Goal: Find contact information: Find contact information

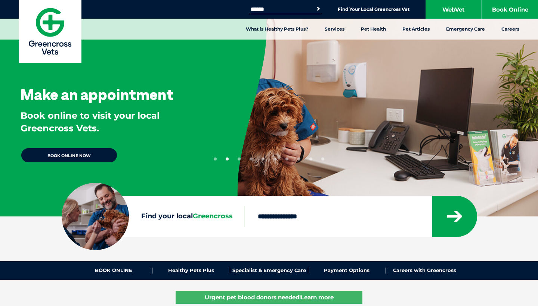
click at [356, 9] on link "Find Your Local Greencross Vet" at bounding box center [374, 9] width 72 height 6
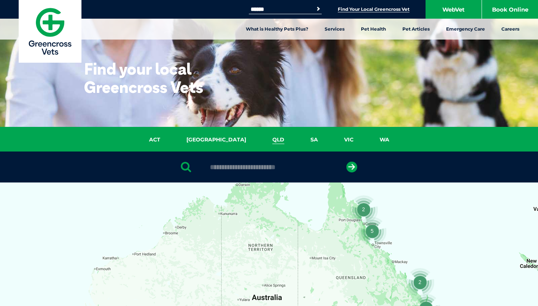
click at [259, 140] on link "QLD" at bounding box center [278, 140] width 38 height 9
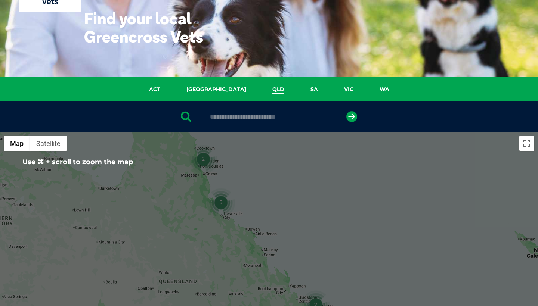
scroll to position [50, 0]
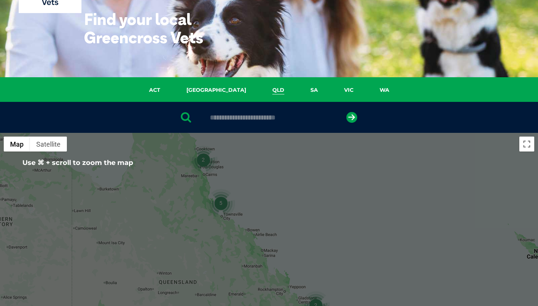
click at [263, 115] on input "text" at bounding box center [268, 117] width 125 height 7
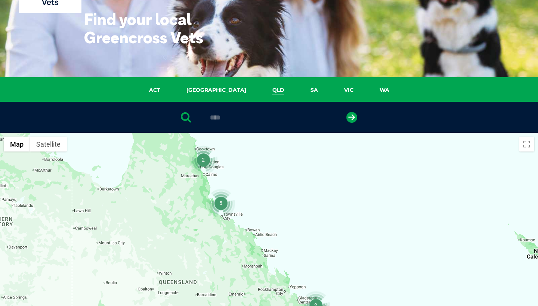
type input "****"
click at [352, 117] on button "submit" at bounding box center [351, 117] width 11 height 11
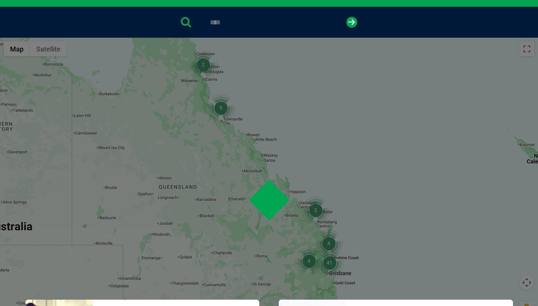
scroll to position [145, 0]
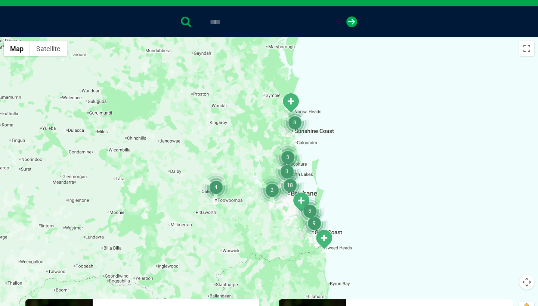
click at [315, 223] on img "9" at bounding box center [314, 223] width 28 height 28
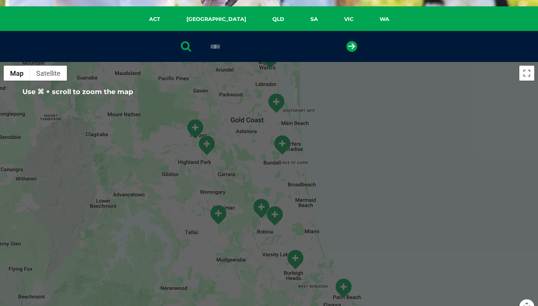
scroll to position [120, 0]
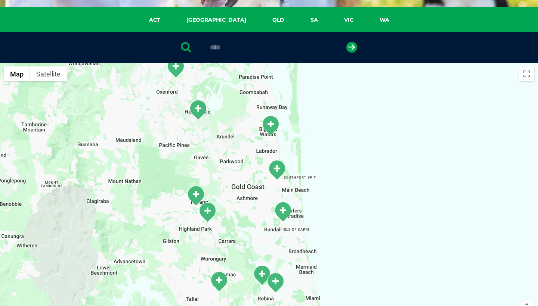
drag, startPoint x: 376, startPoint y: 138, endPoint x: 376, endPoint y: 206, distance: 67.3
click at [376, 206] on div "To navigate, press the arrow keys." at bounding box center [269, 207] width 538 height 289
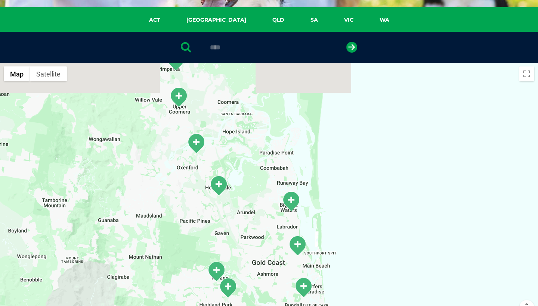
drag, startPoint x: 375, startPoint y: 162, endPoint x: 396, endPoint y: 240, distance: 81.0
click at [396, 240] on div "To navigate, press the arrow keys." at bounding box center [269, 207] width 538 height 289
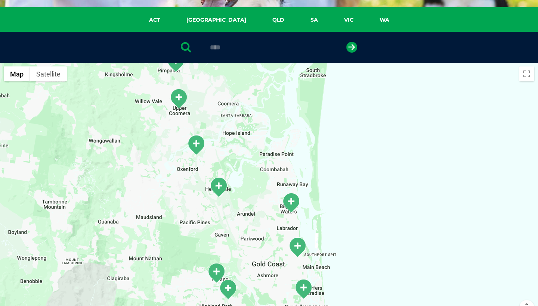
click at [219, 186] on img "Helensvale Square" at bounding box center [218, 187] width 19 height 21
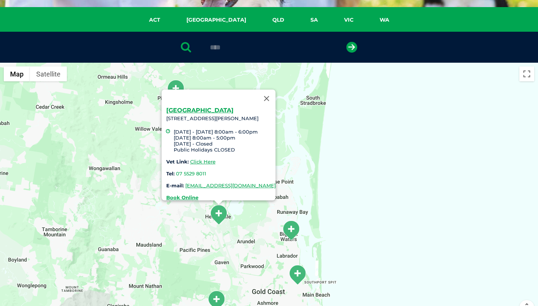
click at [354, 163] on div "Helensvale Square 7/13 Sir John Overall Drive, Helensvale QLD 4212 Monday - Fri…" at bounding box center [269, 207] width 538 height 289
click at [276, 94] on button "Close" at bounding box center [267, 99] width 18 height 18
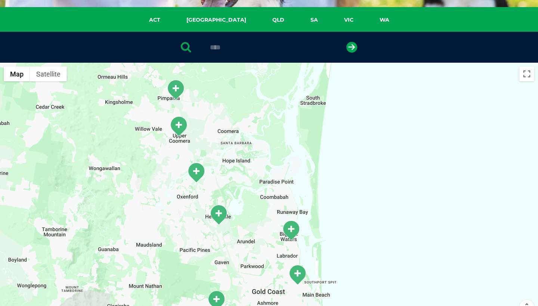
click at [179, 130] on img "Upper Coomera" at bounding box center [178, 126] width 19 height 21
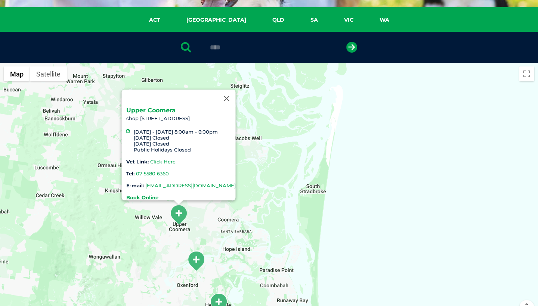
click at [150, 159] on link "Click Here" at bounding box center [162, 162] width 25 height 6
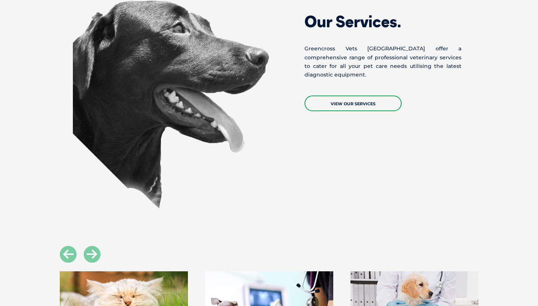
scroll to position [646, 0]
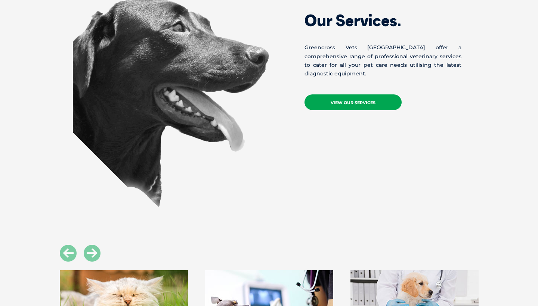
click at [352, 101] on link "View Our Services" at bounding box center [353, 103] width 97 height 16
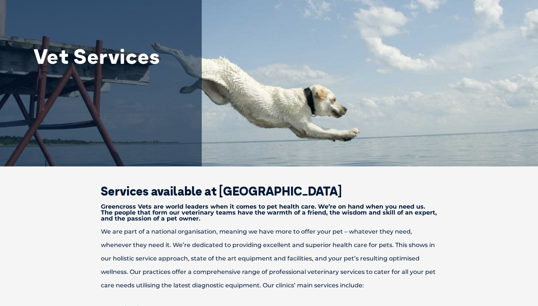
scroll to position [53, 0]
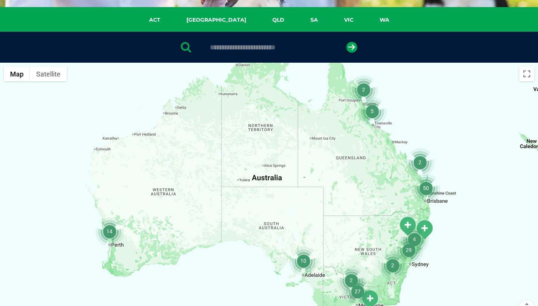
click at [427, 190] on img "50" at bounding box center [426, 188] width 28 height 28
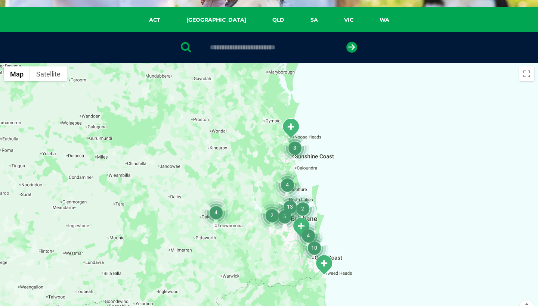
click at [315, 247] on img "10" at bounding box center [314, 248] width 28 height 28
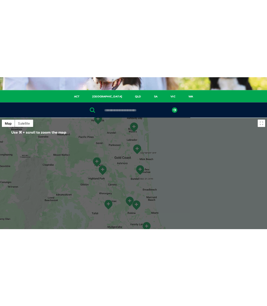
scroll to position [102, 0]
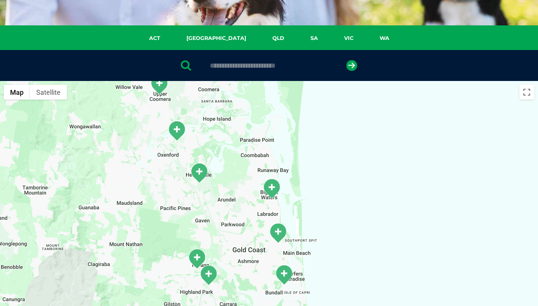
drag, startPoint x: 206, startPoint y: 99, endPoint x: 208, endPoint y: 191, distance: 92.3
click at [208, 191] on div "To navigate, press the arrow keys." at bounding box center [269, 225] width 538 height 289
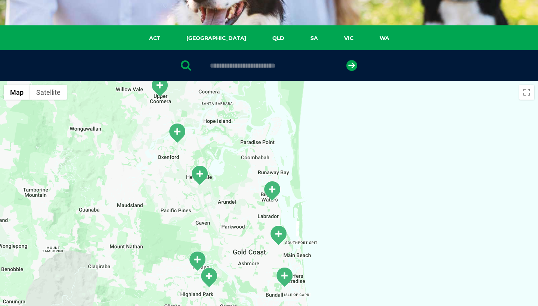
click at [178, 132] on img "Oxenford" at bounding box center [177, 133] width 19 height 21
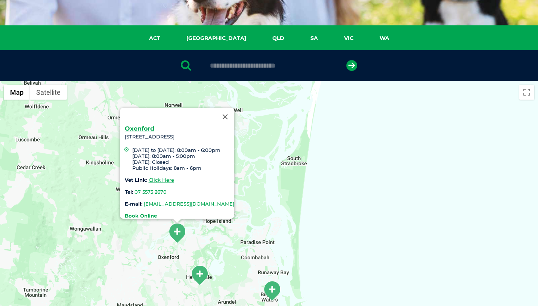
click at [145, 201] on link "[EMAIL_ADDRESS][DOMAIN_NAME]" at bounding box center [189, 204] width 90 height 6
click at [234, 114] on button "Close" at bounding box center [225, 117] width 18 height 18
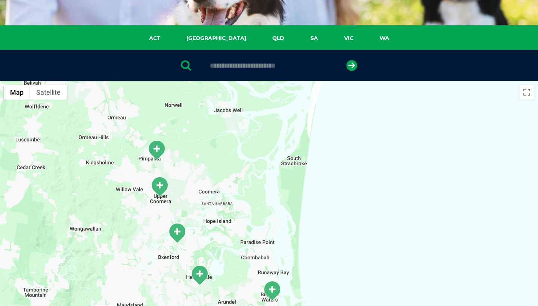
click at [162, 187] on img "Upper Coomera" at bounding box center [159, 187] width 19 height 21
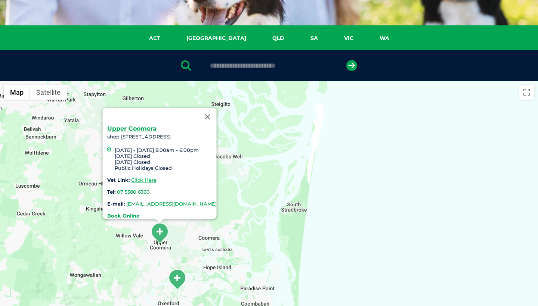
click at [212, 201] on link "[EMAIL_ADDRESS][DOMAIN_NAME]" at bounding box center [171, 204] width 90 height 6
